Goal: Find specific page/section: Find specific page/section

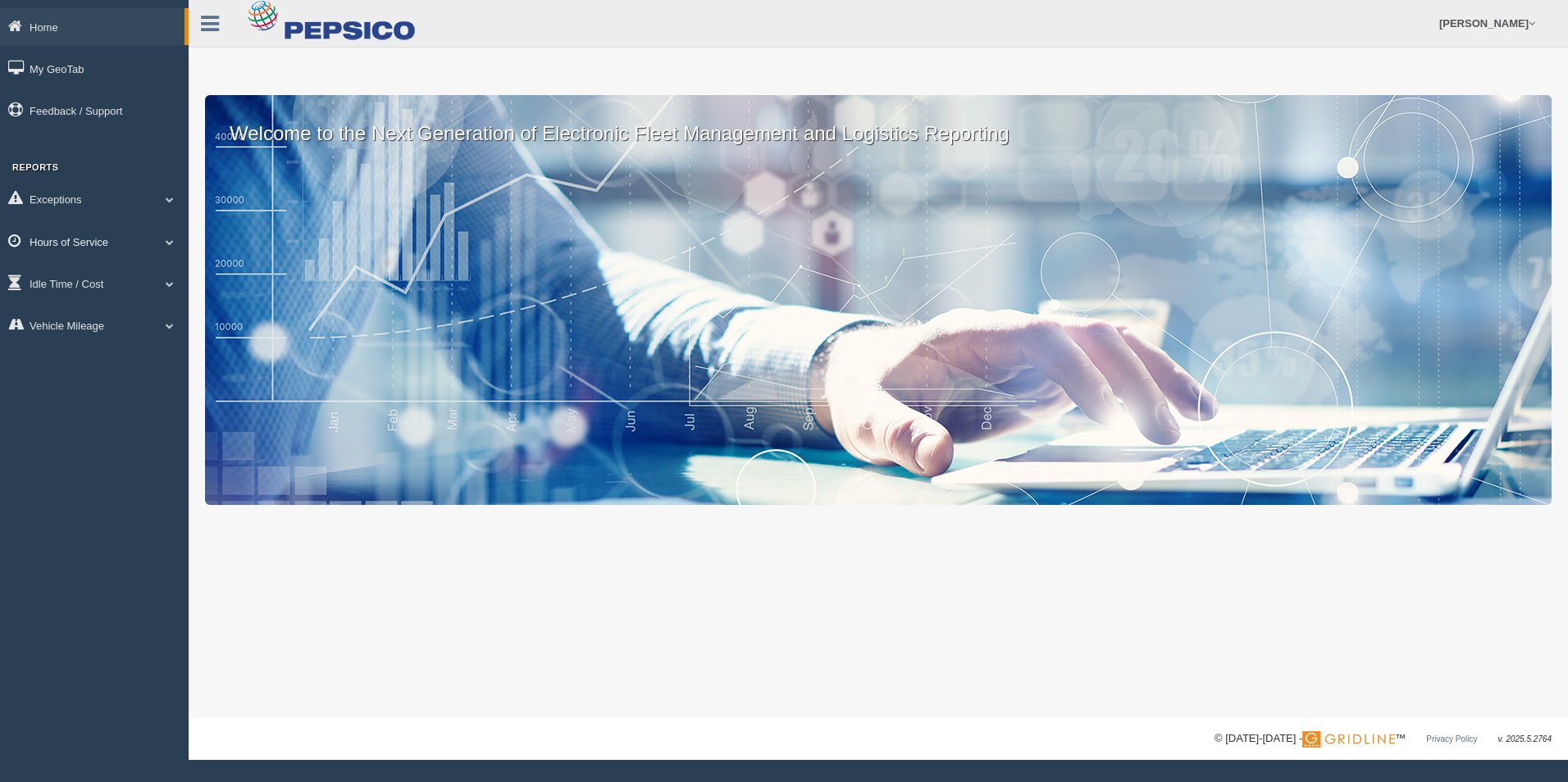
click at [92, 240] on link "Hours of Service" at bounding box center [94, 241] width 189 height 37
click at [93, 281] on link "HOS Explanation Reports" at bounding box center [107, 279] width 155 height 30
click at [164, 243] on span at bounding box center [170, 241] width 22 height 8
click at [124, 283] on link "HOS Explanation Reports" at bounding box center [107, 279] width 155 height 30
